Goal: Find contact information: Find contact information

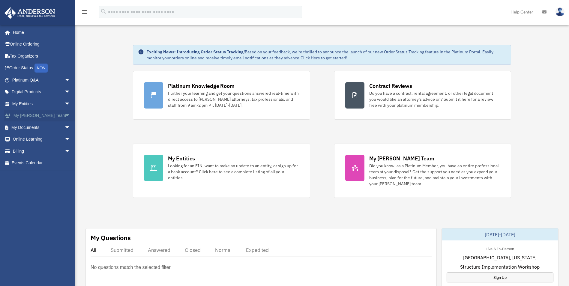
click at [30, 115] on link "My [PERSON_NAME] Team arrow_drop_down" at bounding box center [41, 116] width 75 height 12
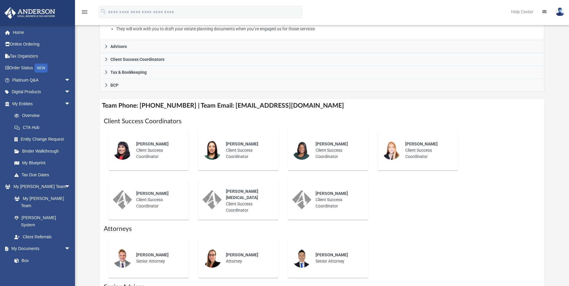
scroll to position [150, 0]
click at [323, 153] on div "Shaquina Williams Client Success Coordinator" at bounding box center [337, 149] width 52 height 27
click at [325, 144] on span "Shaquina Williams" at bounding box center [331, 143] width 32 height 5
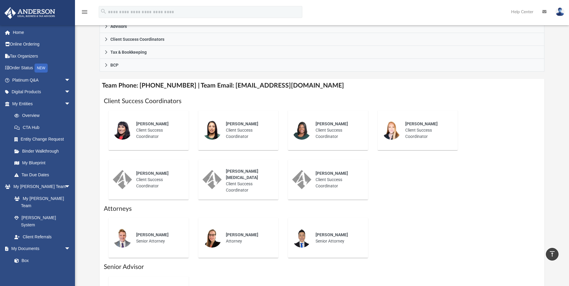
scroll to position [180, 0]
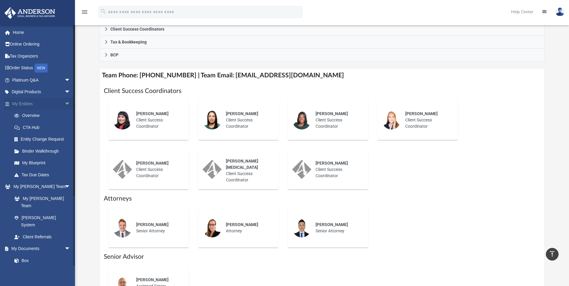
click at [64, 104] on span "arrow_drop_down" at bounding box center [70, 104] width 12 height 12
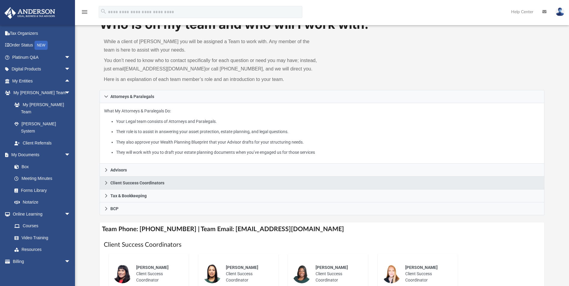
scroll to position [0, 0]
